Goal: Task Accomplishment & Management: Use online tool/utility

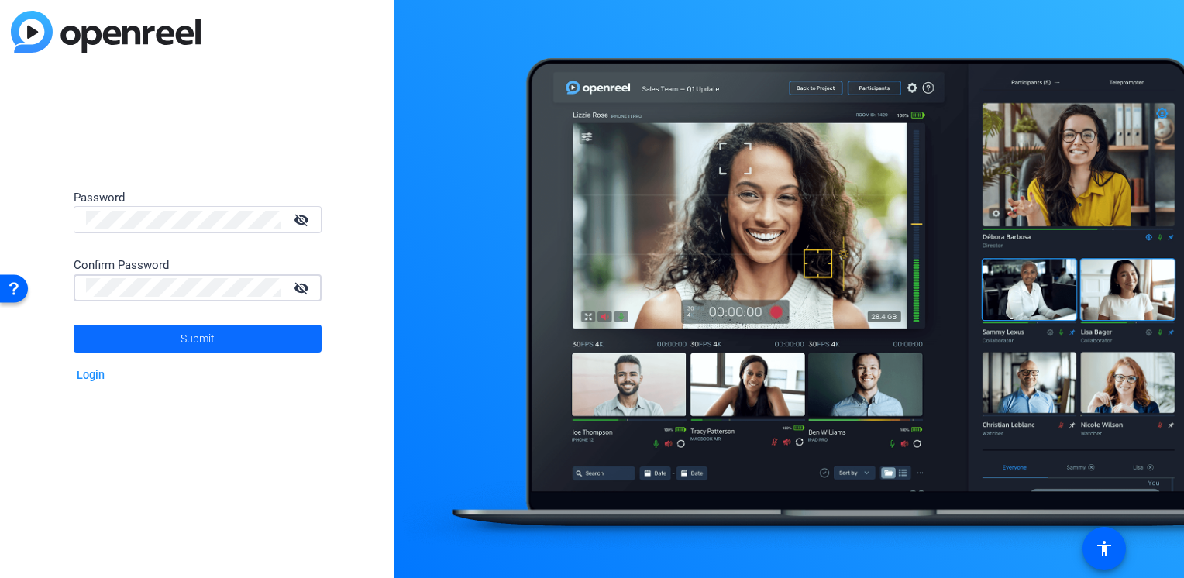
click at [88, 340] on span at bounding box center [198, 338] width 248 height 37
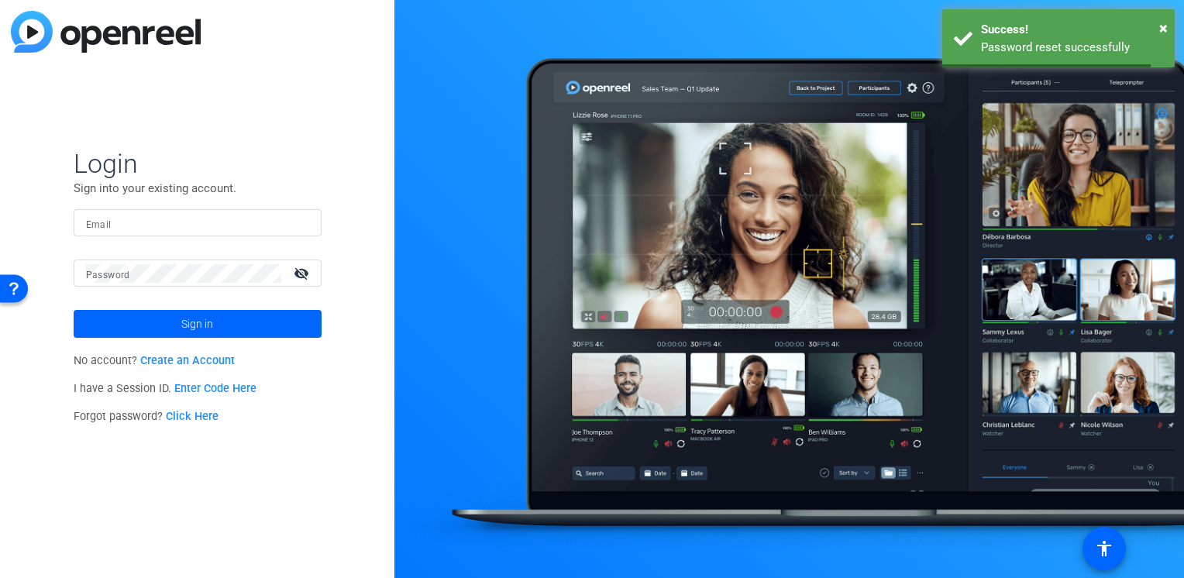
type input "[PERSON_NAME][EMAIL_ADDRESS][PERSON_NAME][DOMAIN_NAME]"
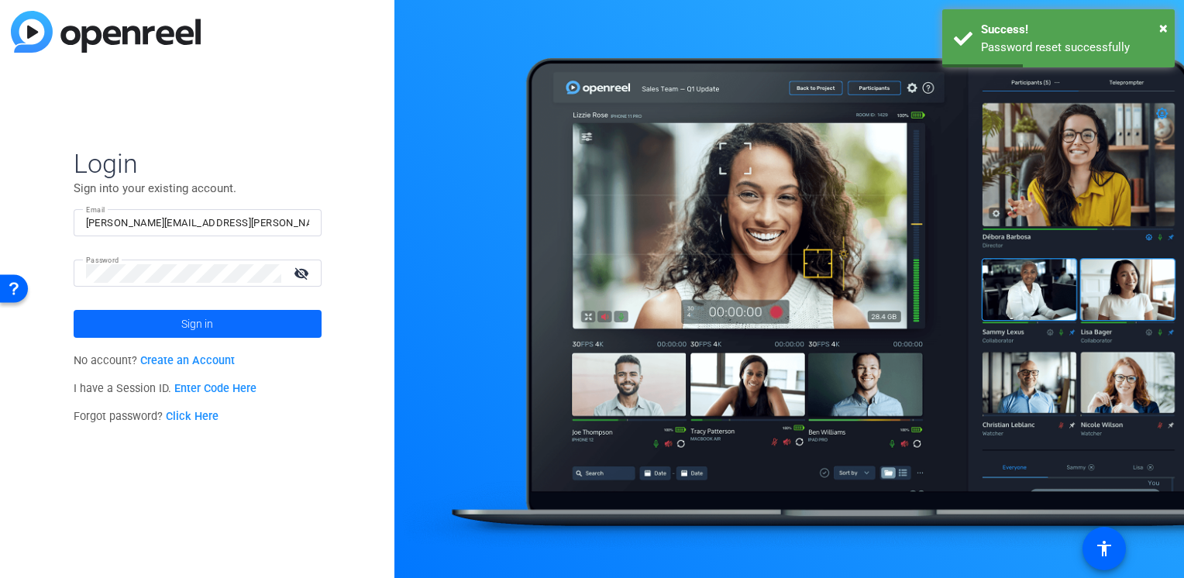
click at [229, 328] on span at bounding box center [198, 323] width 248 height 37
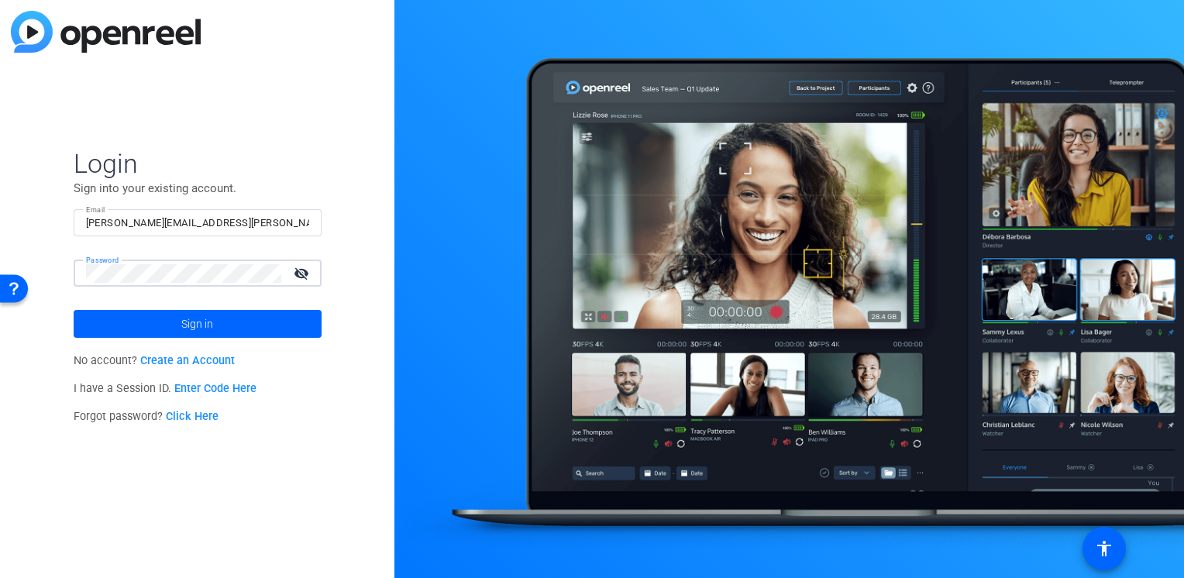
click at [74, 310] on button "Sign in" at bounding box center [198, 324] width 248 height 28
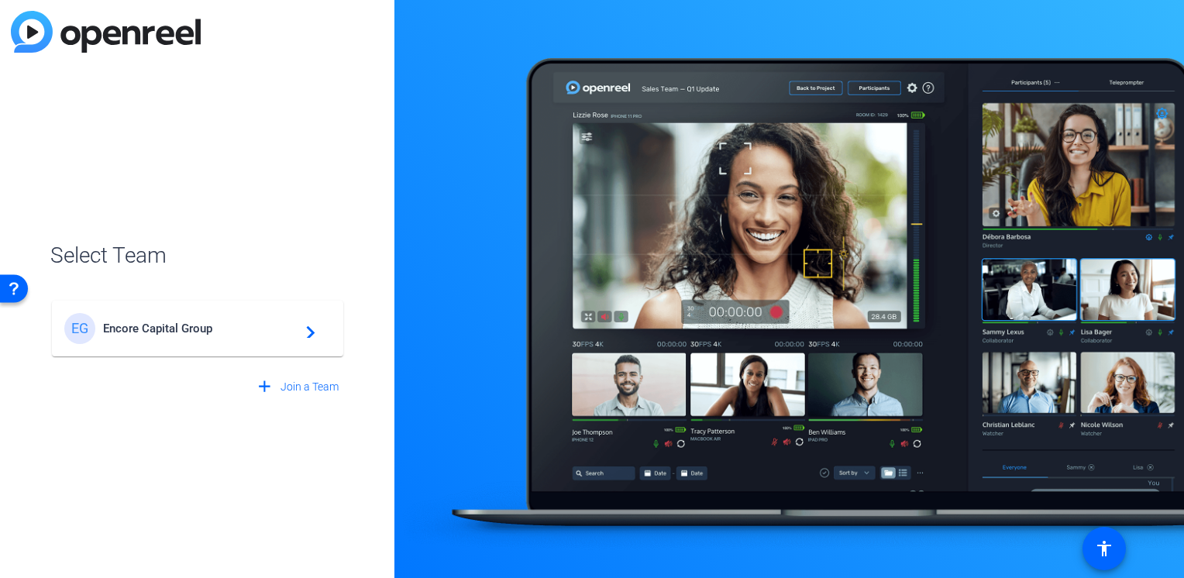
click at [175, 328] on span "Encore Capital Group" at bounding box center [200, 328] width 194 height 14
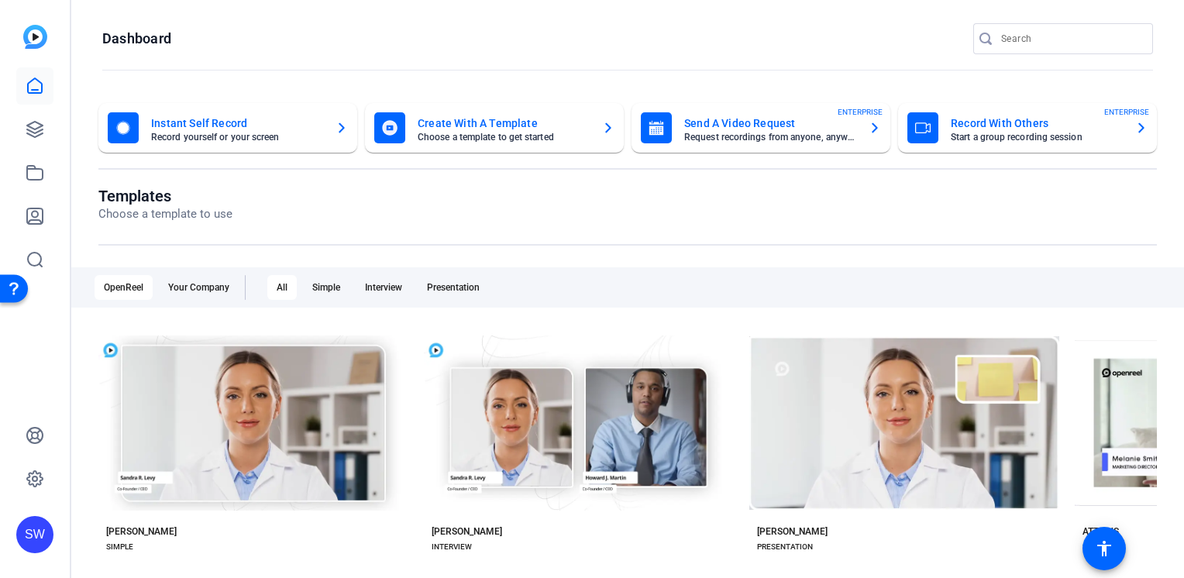
click at [713, 135] on mat-card-subtitle "Request recordings from anyone, anywhere" at bounding box center [770, 136] width 172 height 9
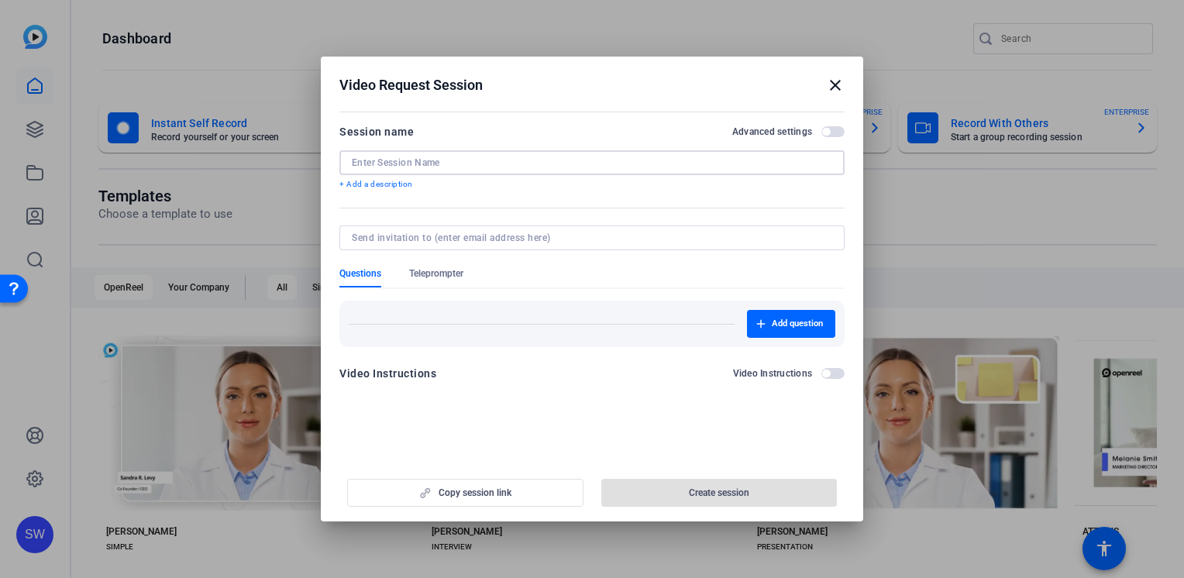
click at [487, 166] on input at bounding box center [592, 162] width 480 height 12
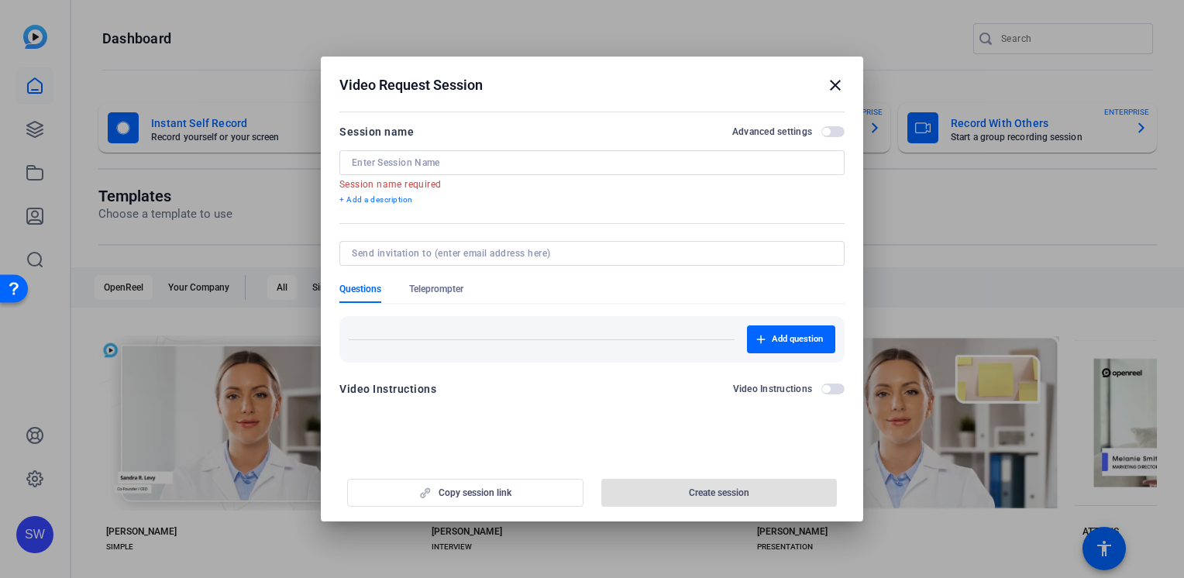
click at [849, 82] on h2 "Video Request Session close" at bounding box center [592, 82] width 542 height 50
click at [837, 83] on mat-icon "close" at bounding box center [835, 85] width 19 height 19
